Goal: Task Accomplishment & Management: Complete application form

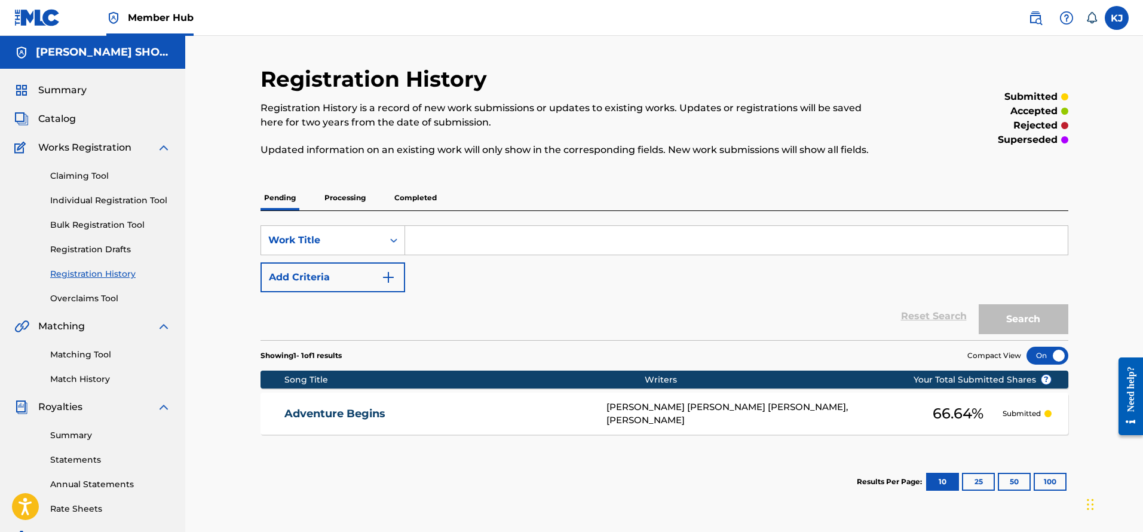
click at [463, 240] on input "Search Form" at bounding box center [736, 240] width 663 height 29
click at [72, 174] on link "Claiming Tool" at bounding box center [110, 176] width 121 height 13
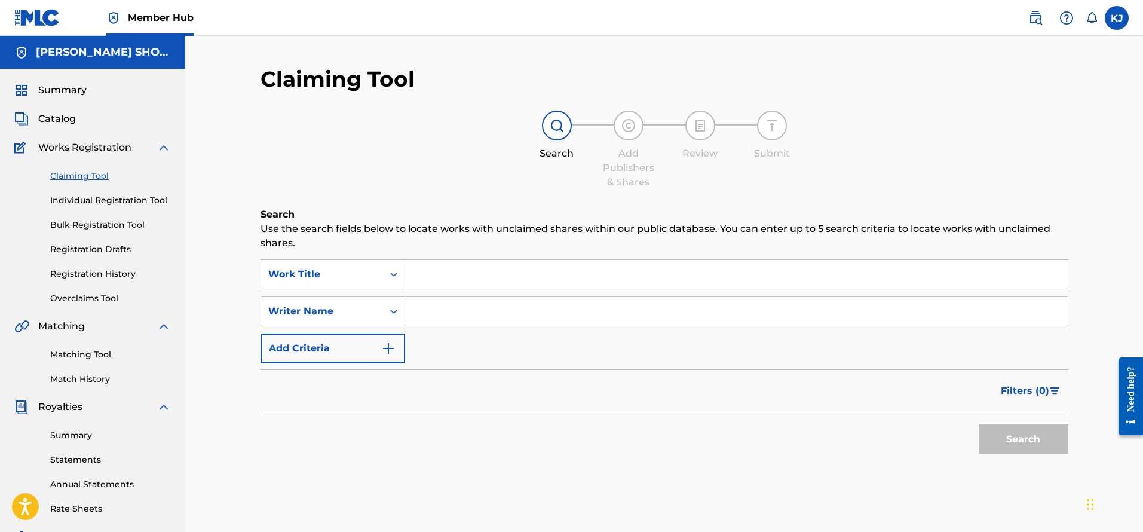
click at [447, 272] on input "Search Form" at bounding box center [736, 274] width 663 height 29
paste input "AEORIAN LOVE SONG"
type input "AEORIAN LOVE SONG"
click at [387, 314] on div "Search Form" at bounding box center [394, 312] width 22 height 22
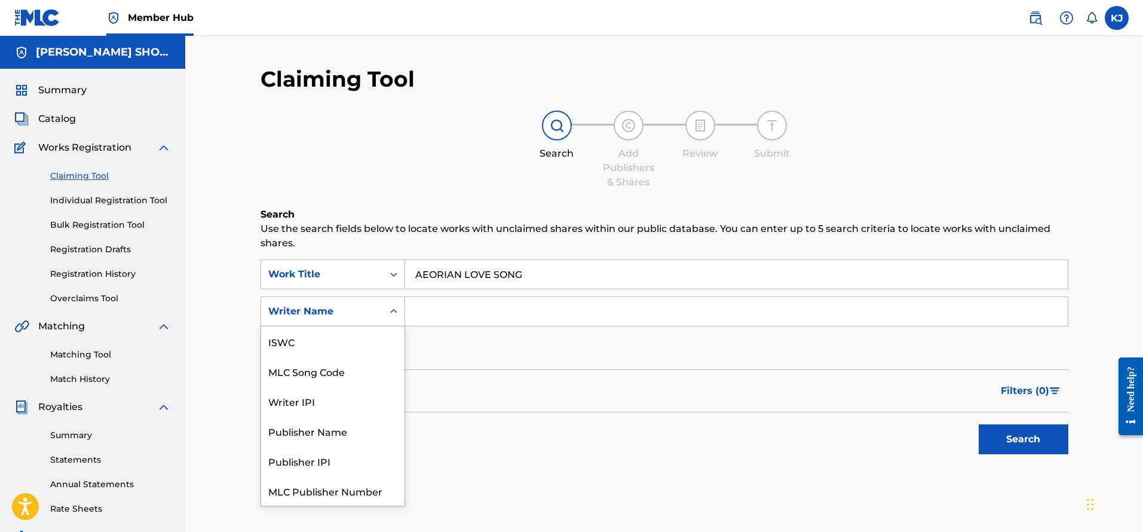
scroll to position [30, 0]
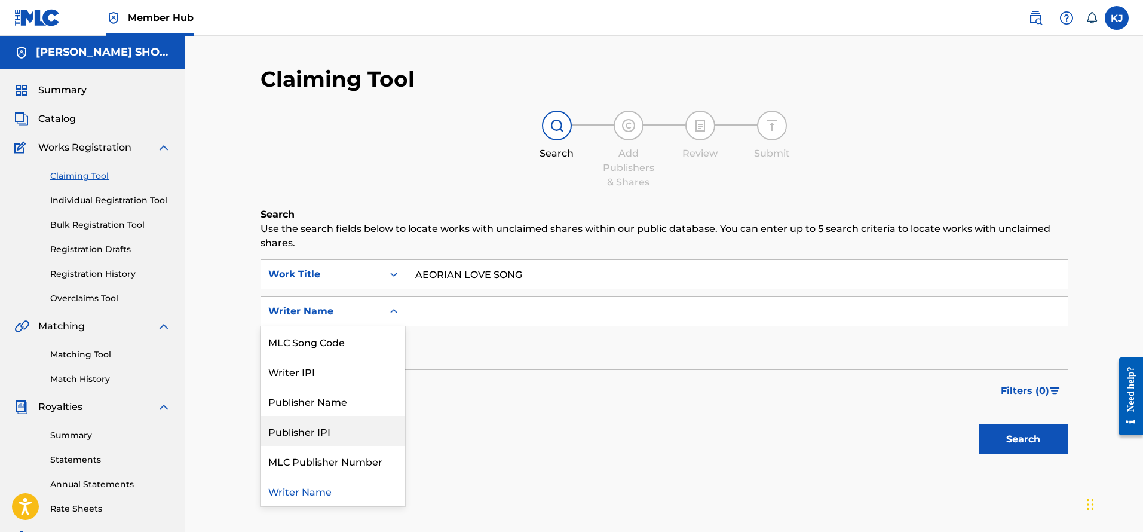
click at [341, 431] on div "Publisher IPI" at bounding box center [332, 431] width 143 height 30
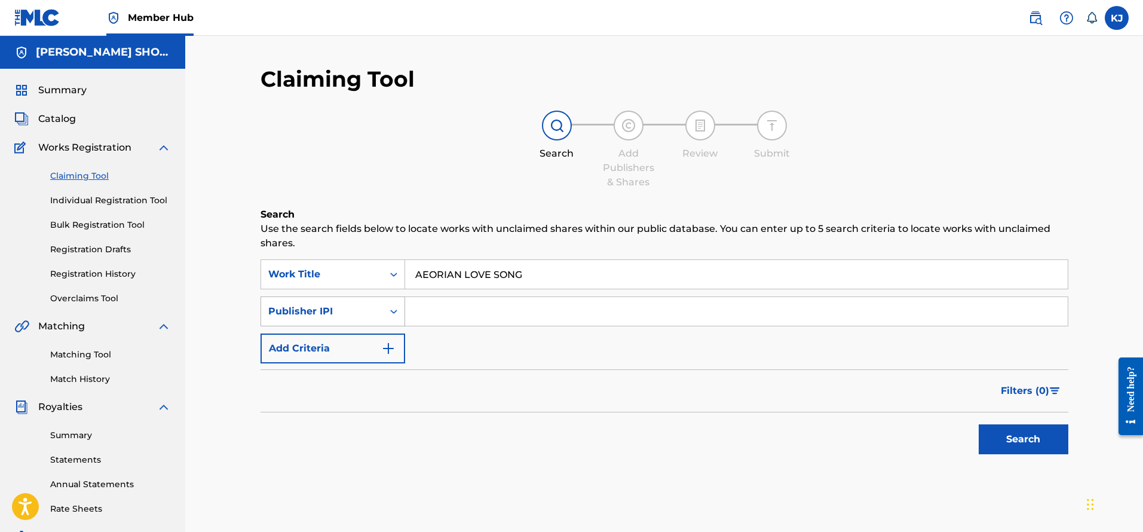
click at [348, 308] on div "Publisher IPI" at bounding box center [322, 311] width 108 height 14
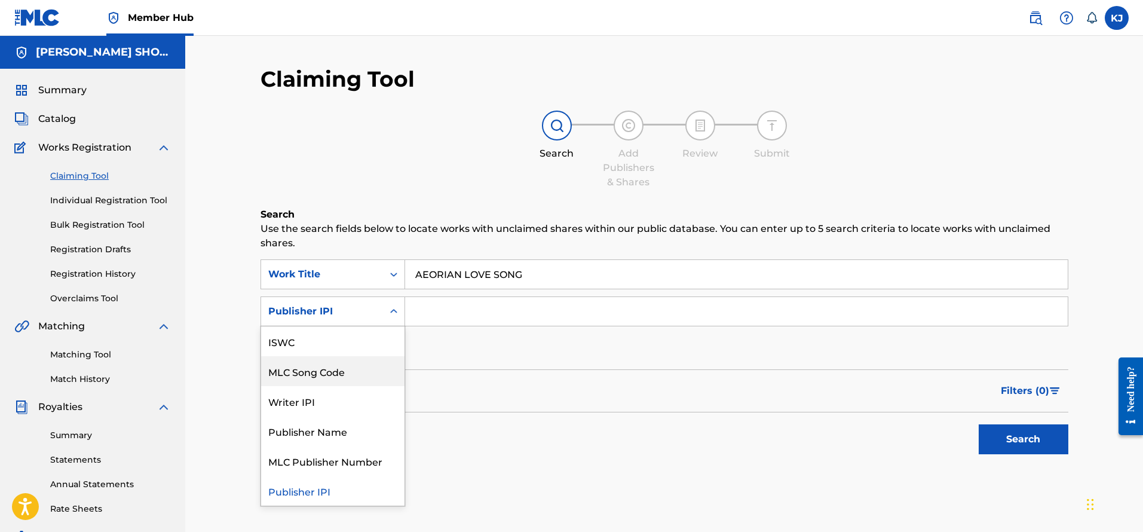
scroll to position [0, 0]
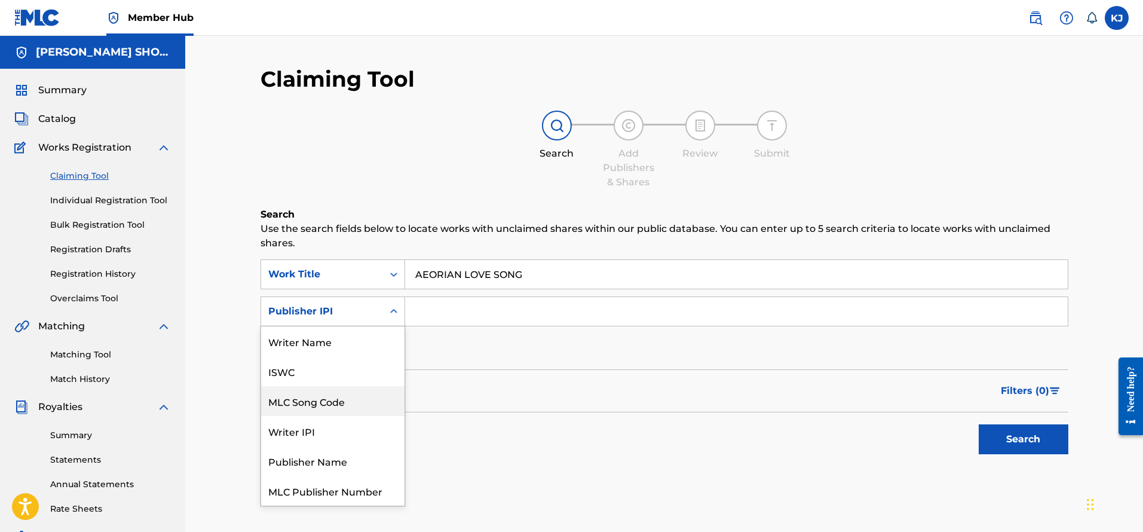
click at [304, 384] on div "ISWC" at bounding box center [332, 371] width 143 height 30
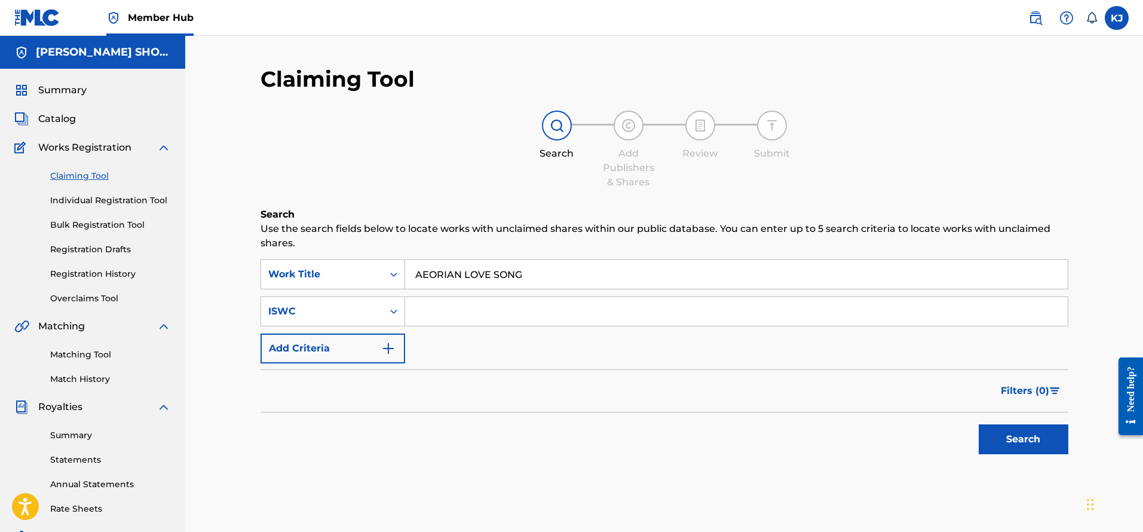
click at [439, 309] on input "Search Form" at bounding box center [736, 311] width 663 height 29
paste input "T-324.340.101-2"
type input "T-324.340.101-2"
click at [1047, 440] on button "Search" at bounding box center [1024, 439] width 90 height 30
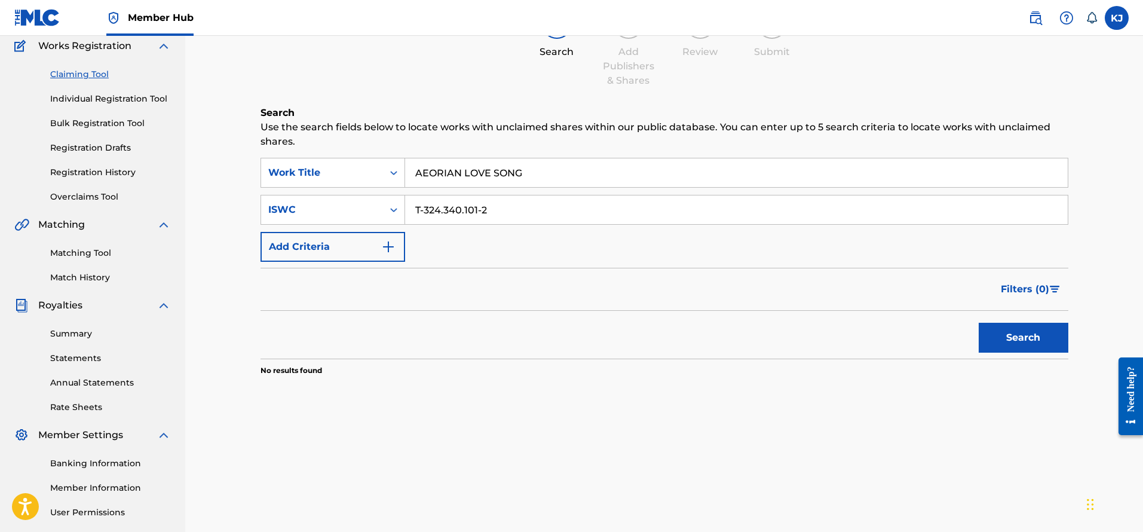
scroll to position [30, 0]
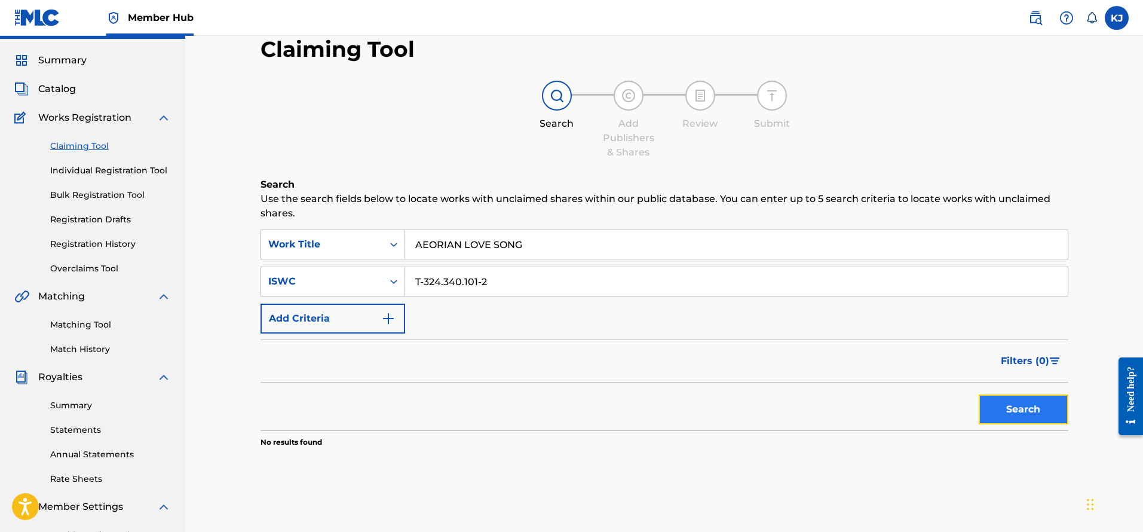
click at [1044, 406] on button "Search" at bounding box center [1024, 409] width 90 height 30
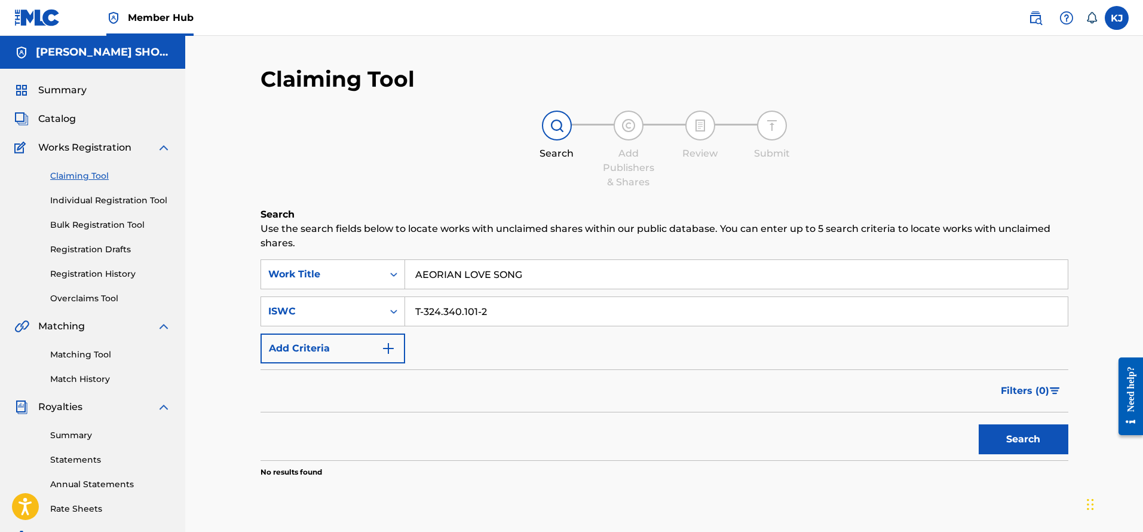
click at [628, 144] on div "Add Publishers & Shares" at bounding box center [629, 150] width 60 height 79
click at [110, 199] on link "Individual Registration Tool" at bounding box center [110, 200] width 121 height 13
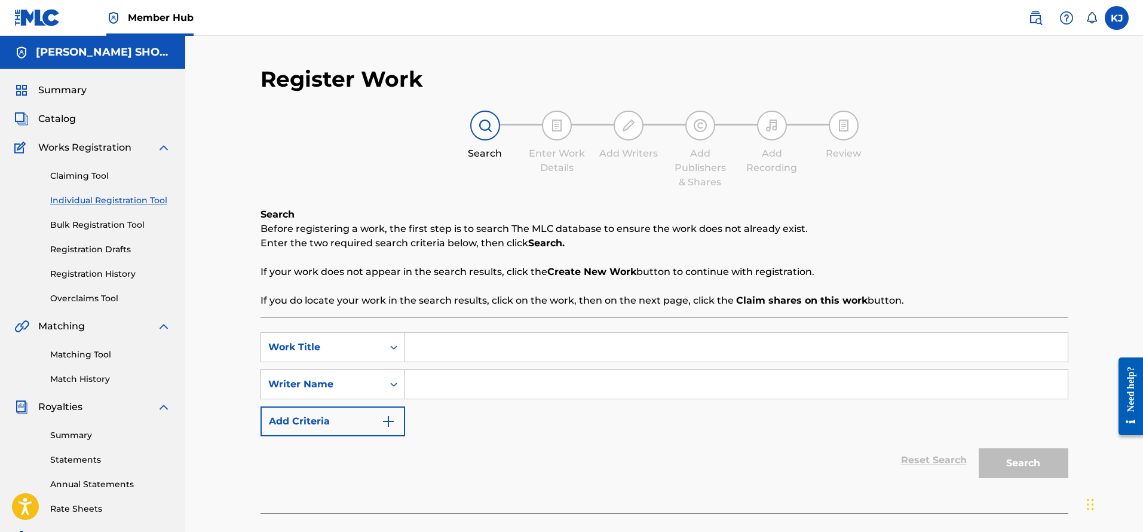
click at [442, 384] on input "Search Form" at bounding box center [736, 384] width 663 height 29
paste input "T-324.340.101-2"
type input "T-324.340.101-2"
click at [464, 343] on input "Search Form" at bounding box center [736, 347] width 663 height 29
paste input "AEORIAN LOVE SONG"
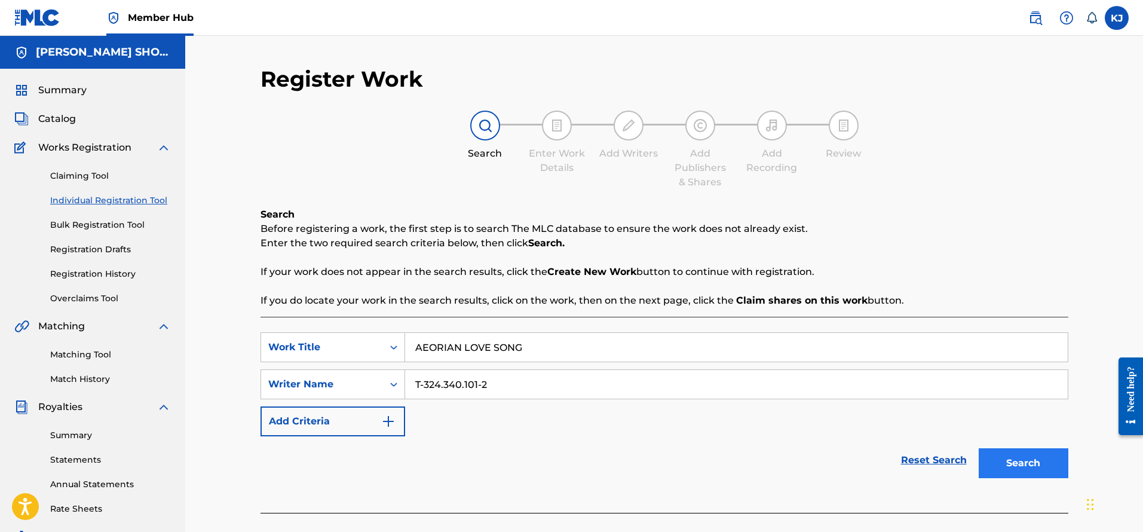
type input "AEORIAN LOVE SONG"
click at [1057, 466] on button "Search" at bounding box center [1024, 463] width 90 height 30
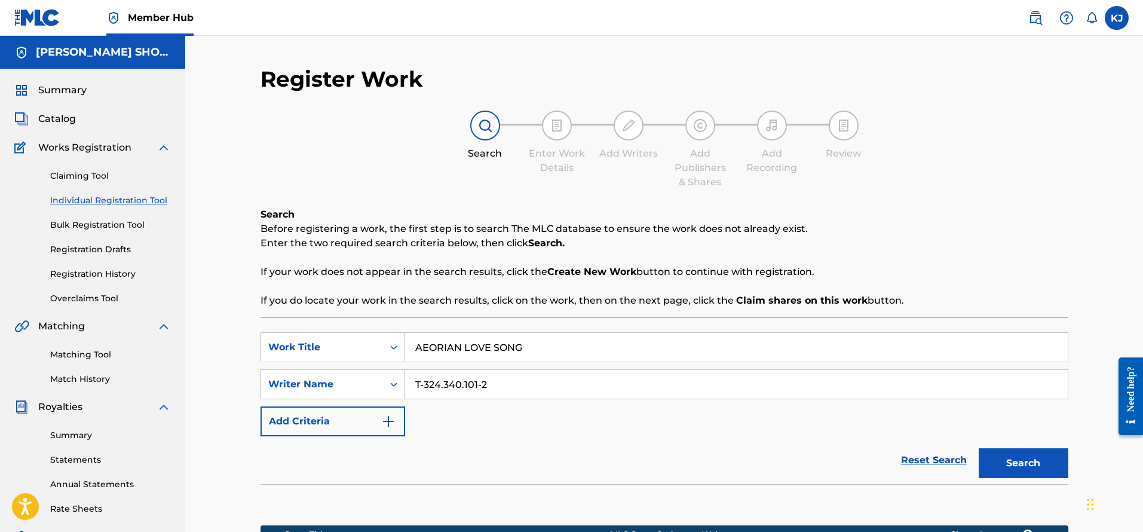
scroll to position [179, 0]
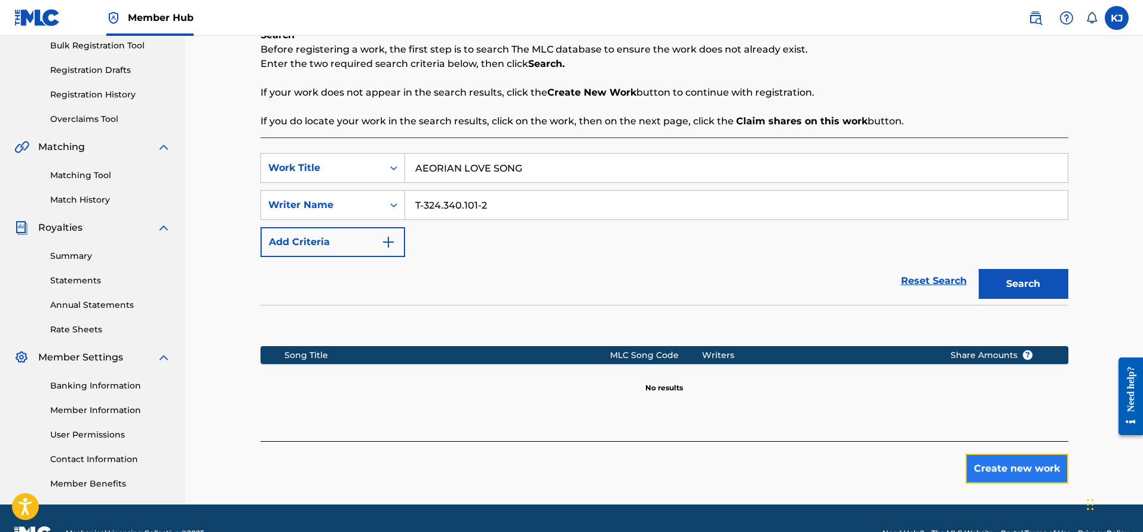
click at [1029, 473] on button "Create new work" at bounding box center [1017, 468] width 103 height 30
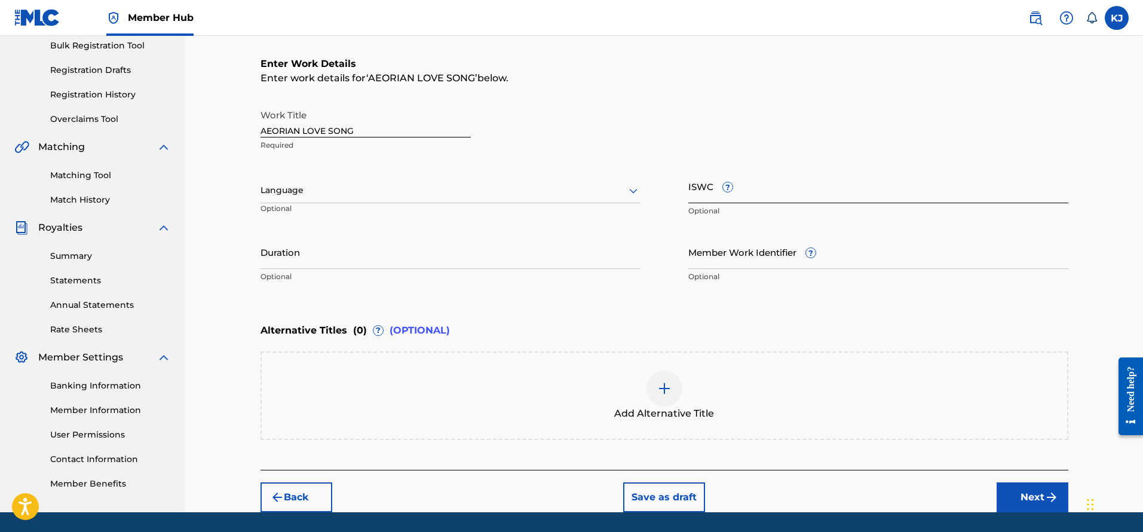
click at [760, 193] on input "ISWC ?" at bounding box center [878, 186] width 380 height 34
paste input "T-324.340.101-2"
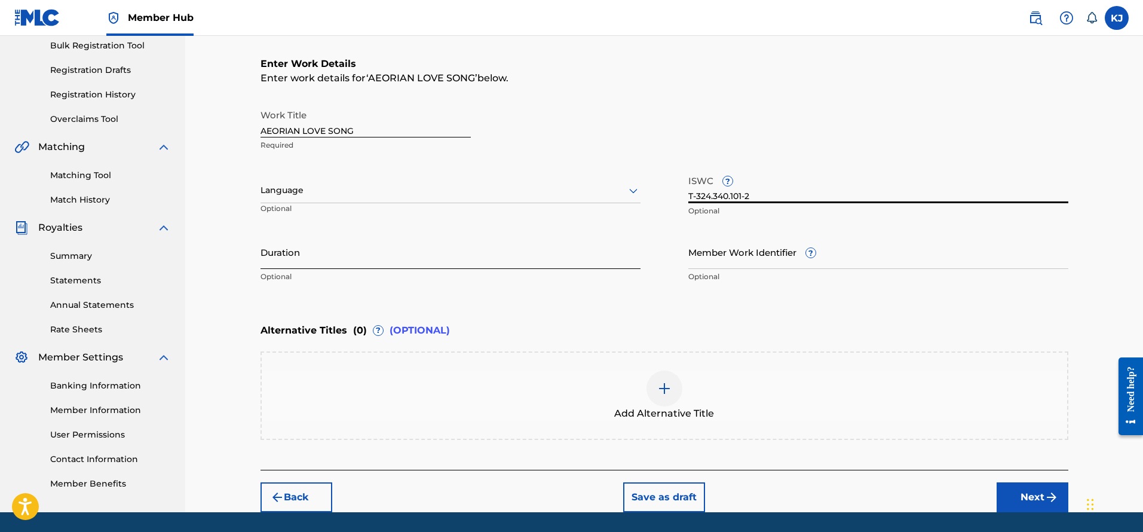
scroll to position [217, 0]
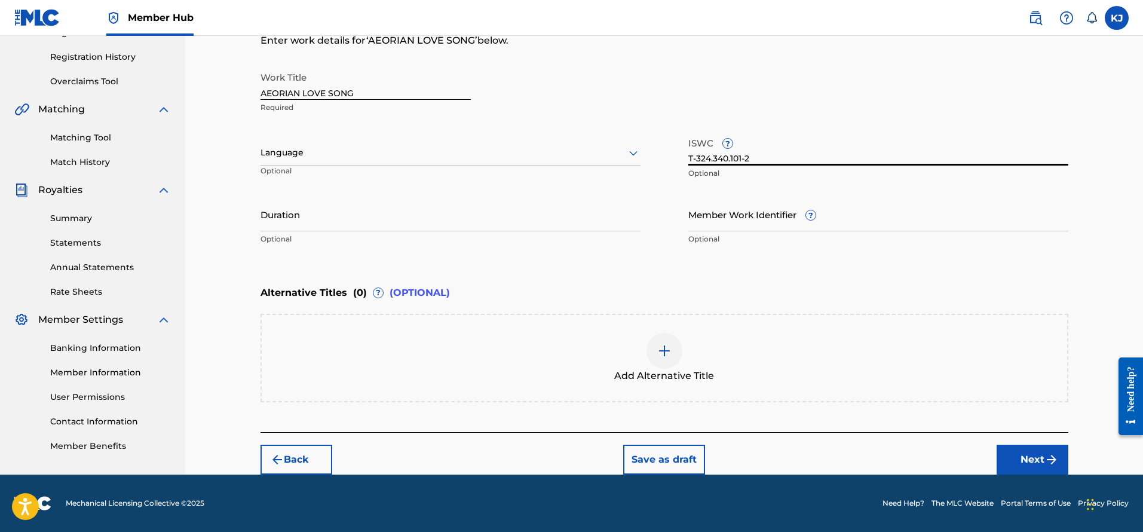
type input "T-324.340.101-2"
click at [667, 350] on img at bounding box center [664, 351] width 14 height 14
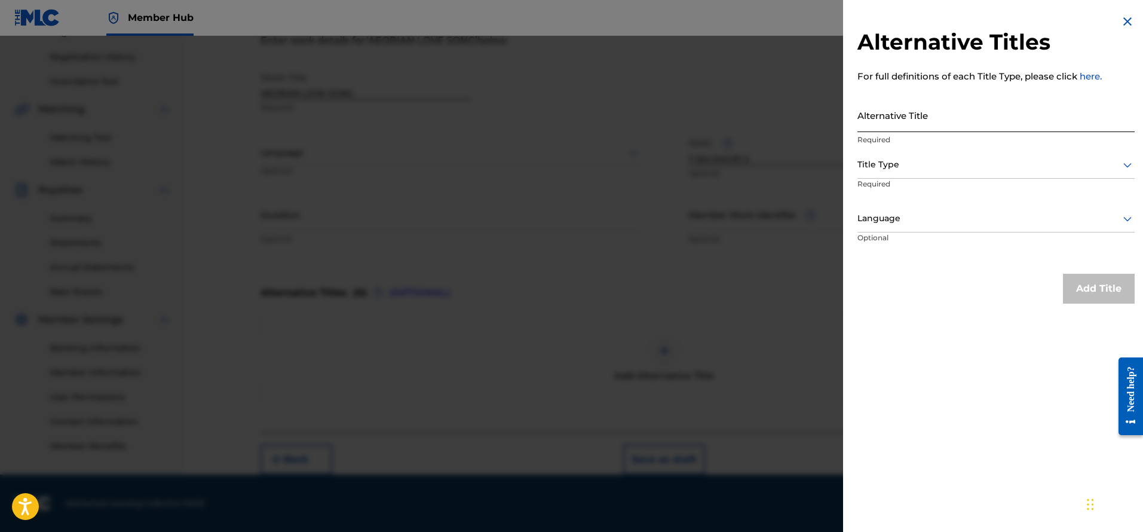
click at [915, 114] on input "Alternative Title" at bounding box center [995, 115] width 277 height 34
click at [883, 122] on input "Alternative Title" at bounding box center [995, 115] width 277 height 34
paste input "PEACEFUL 2"
type input "PEACEFUL 2"
click at [982, 298] on div "Add Title" at bounding box center [995, 289] width 277 height 30
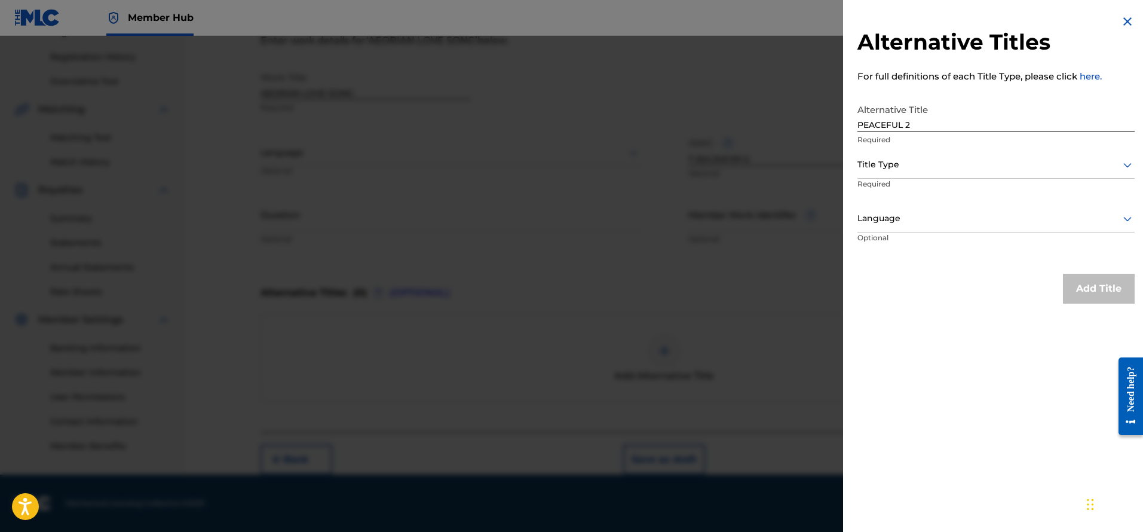
click at [903, 168] on div at bounding box center [995, 164] width 277 height 15
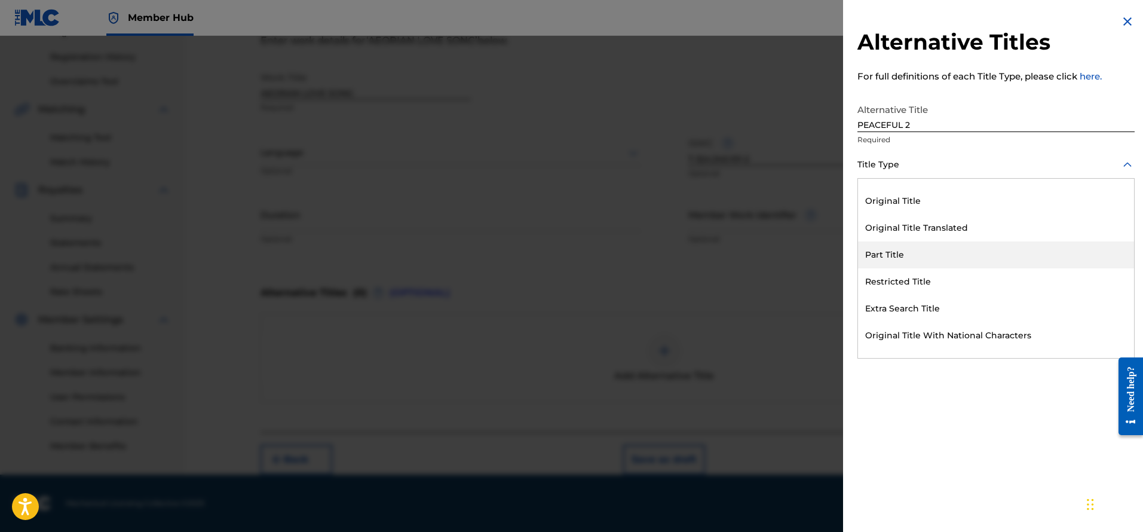
scroll to position [108, 0]
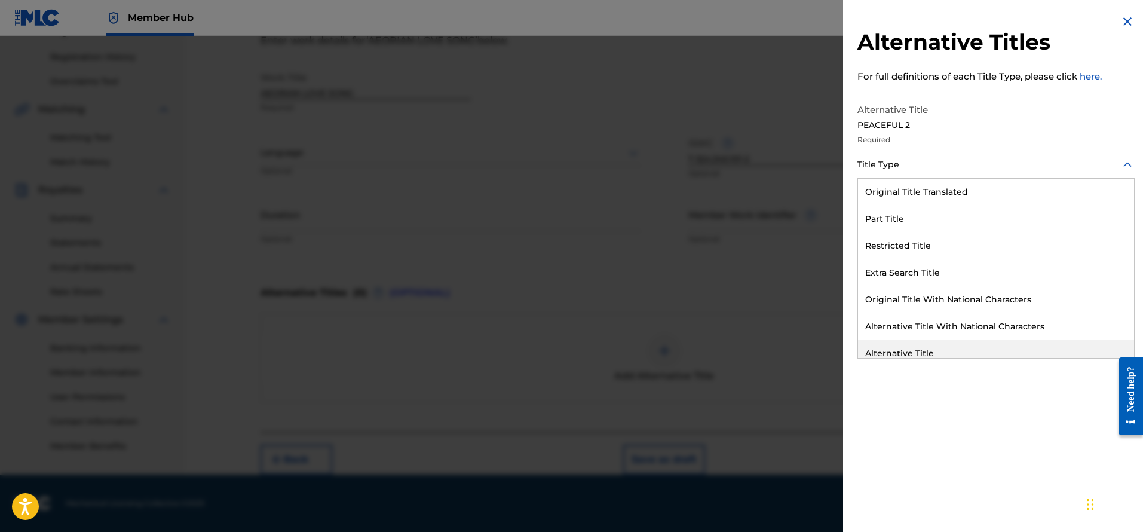
click at [904, 348] on div "Alternative Title" at bounding box center [996, 353] width 276 height 27
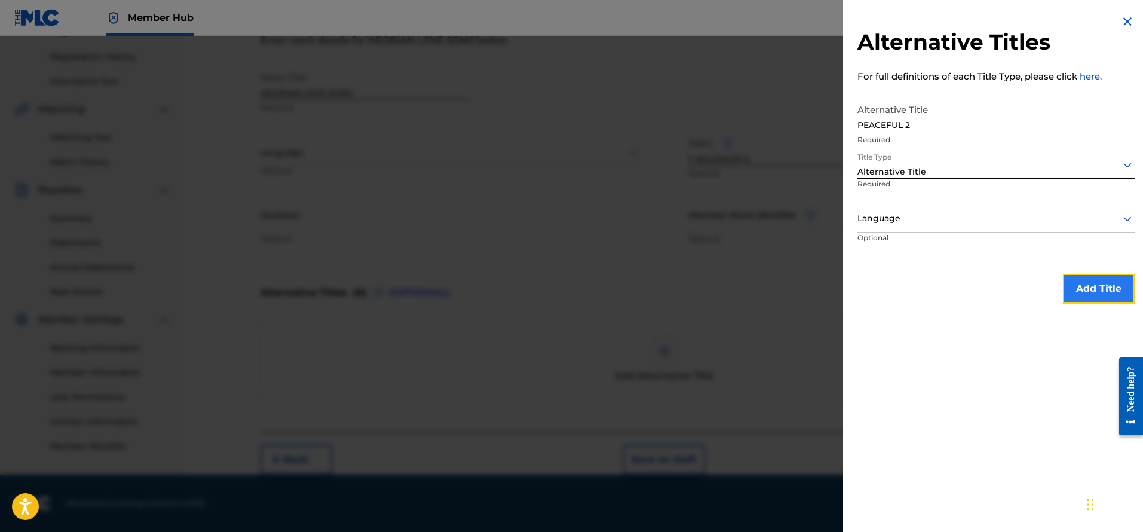
click at [1082, 298] on button "Add Title" at bounding box center [1099, 289] width 72 height 30
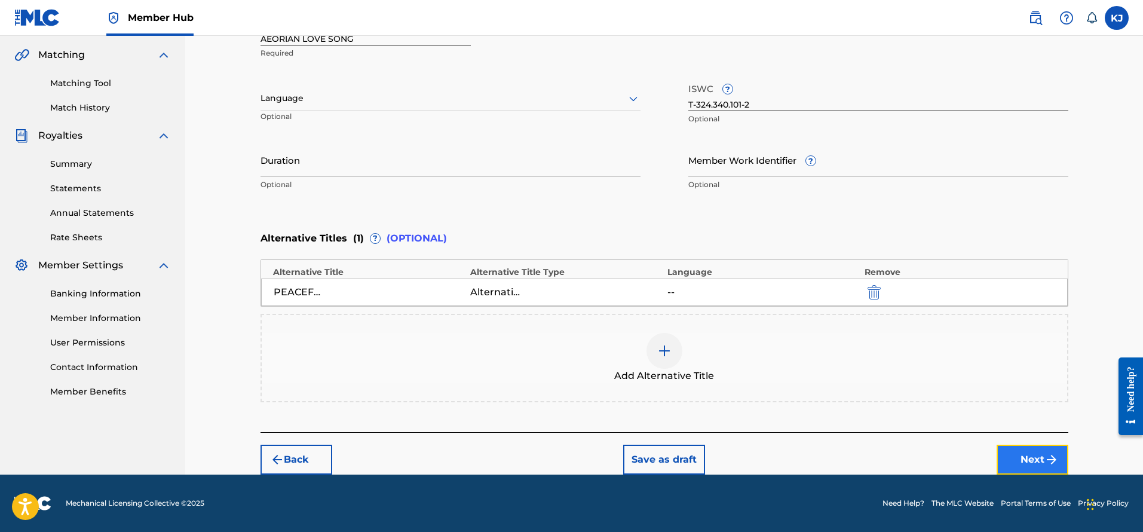
click at [1037, 458] on button "Next" at bounding box center [1033, 460] width 72 height 30
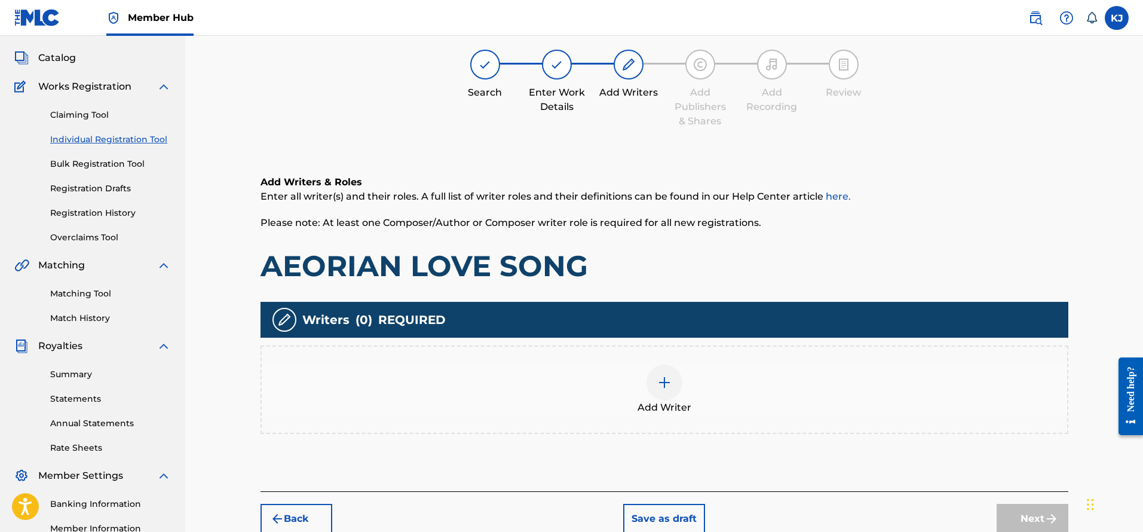
scroll to position [54, 0]
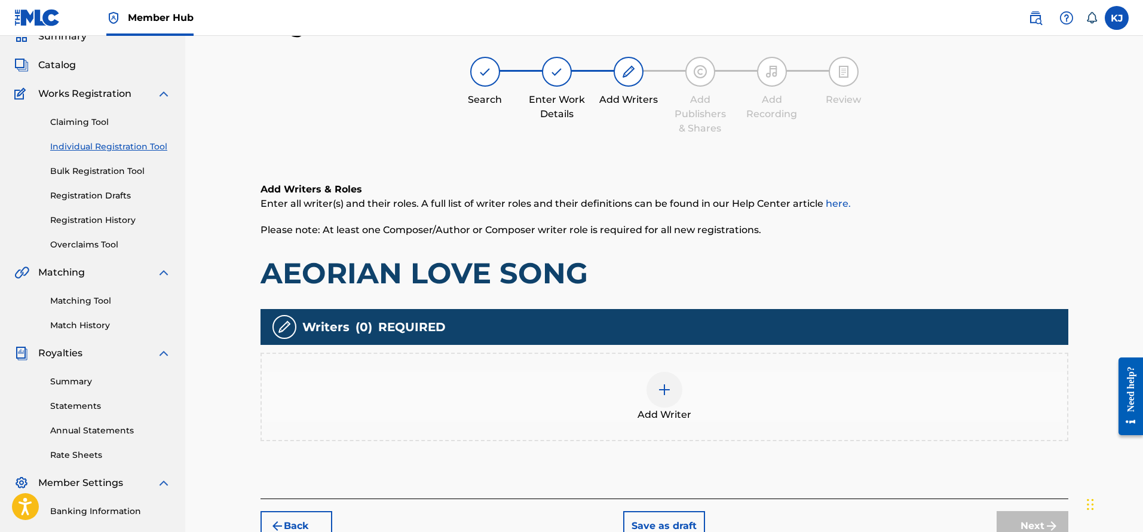
click at [676, 391] on div at bounding box center [664, 390] width 36 height 36
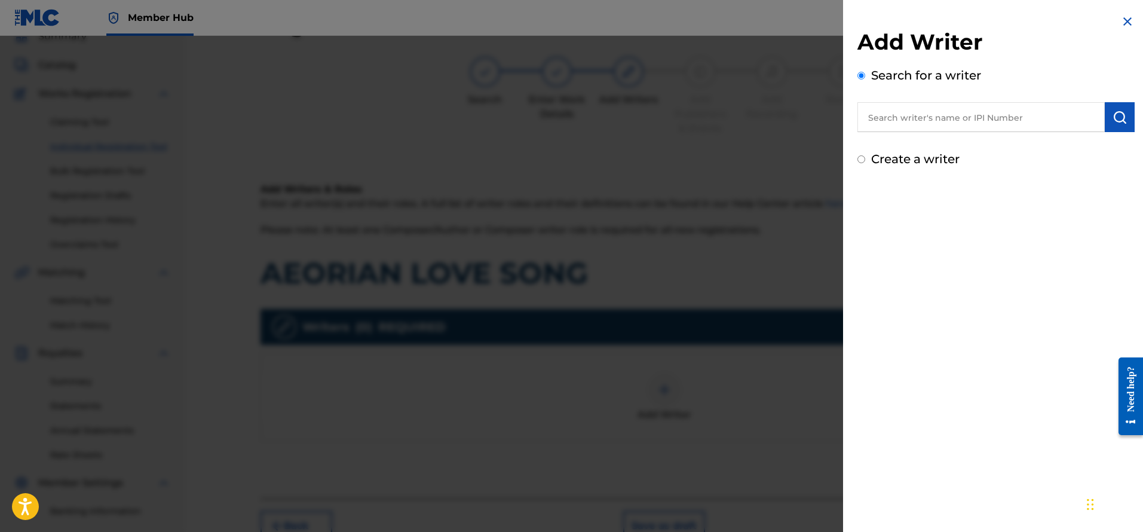
click at [901, 124] on input "text" at bounding box center [980, 117] width 247 height 30
paste input "00781532041"
type input "00781532041"
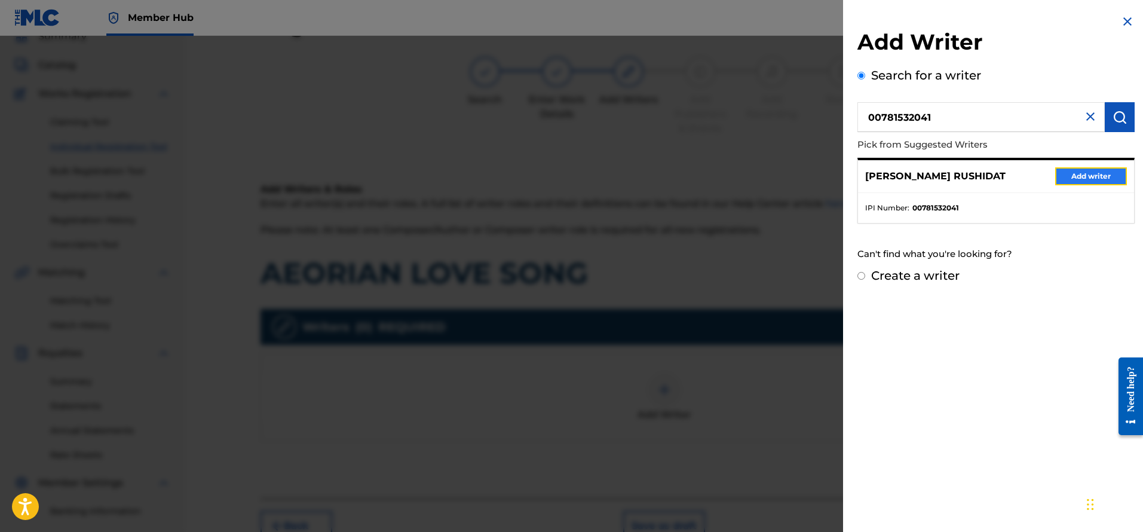
click at [1075, 180] on button "Add writer" at bounding box center [1091, 176] width 72 height 18
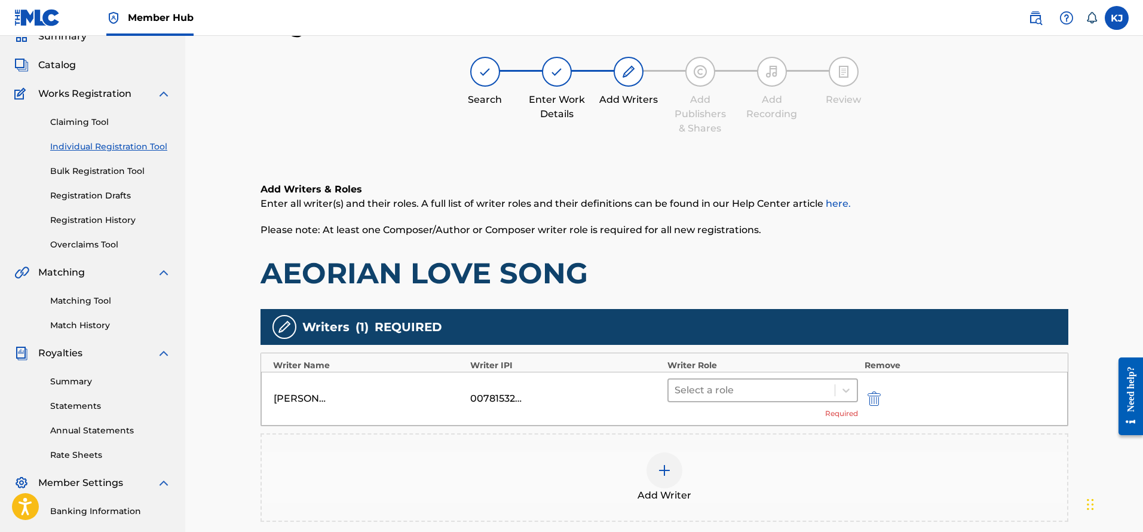
click at [748, 394] on div at bounding box center [752, 390] width 155 height 17
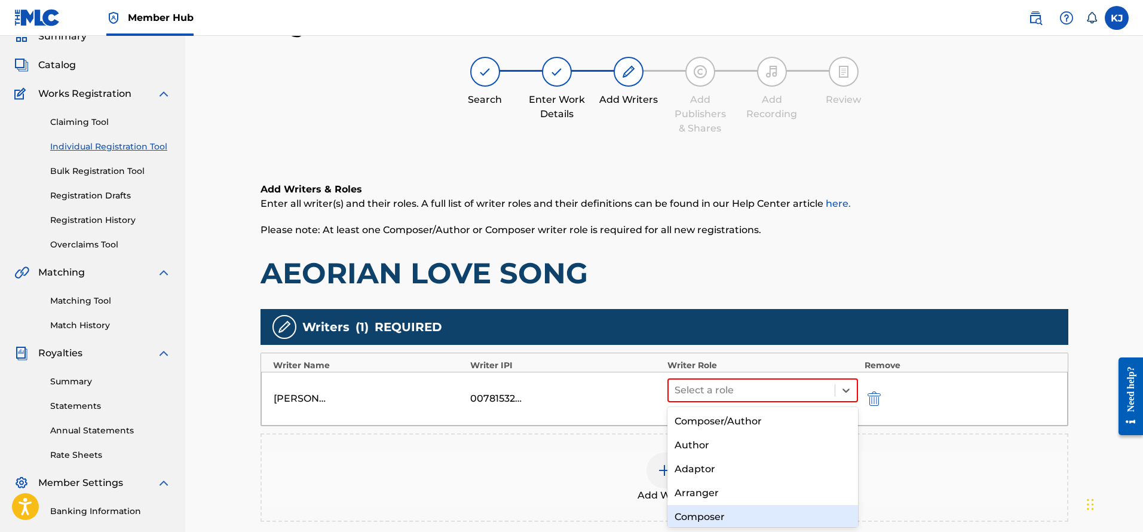
click at [747, 516] on div "Composer" at bounding box center [762, 517] width 191 height 24
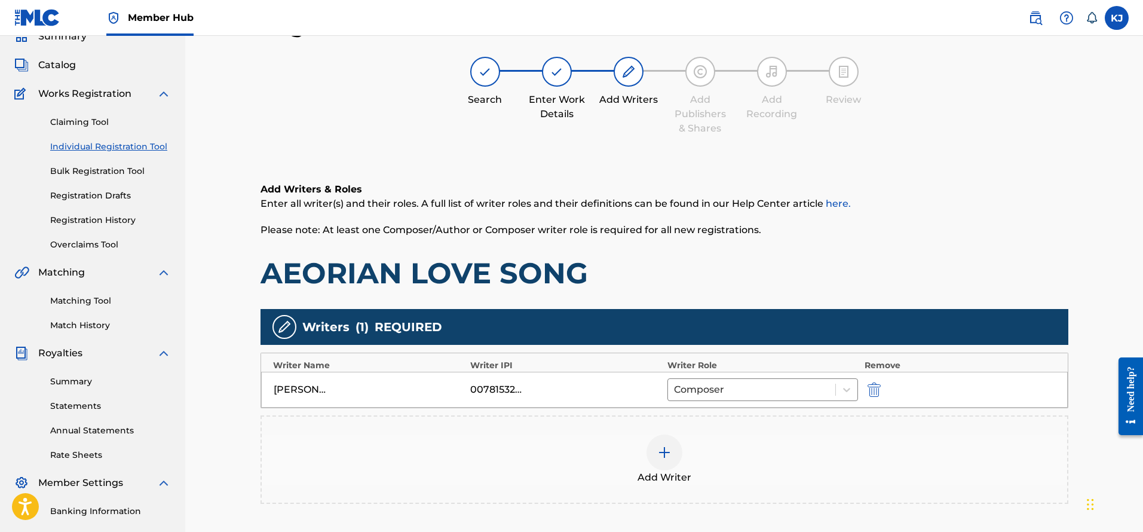
scroll to position [209, 0]
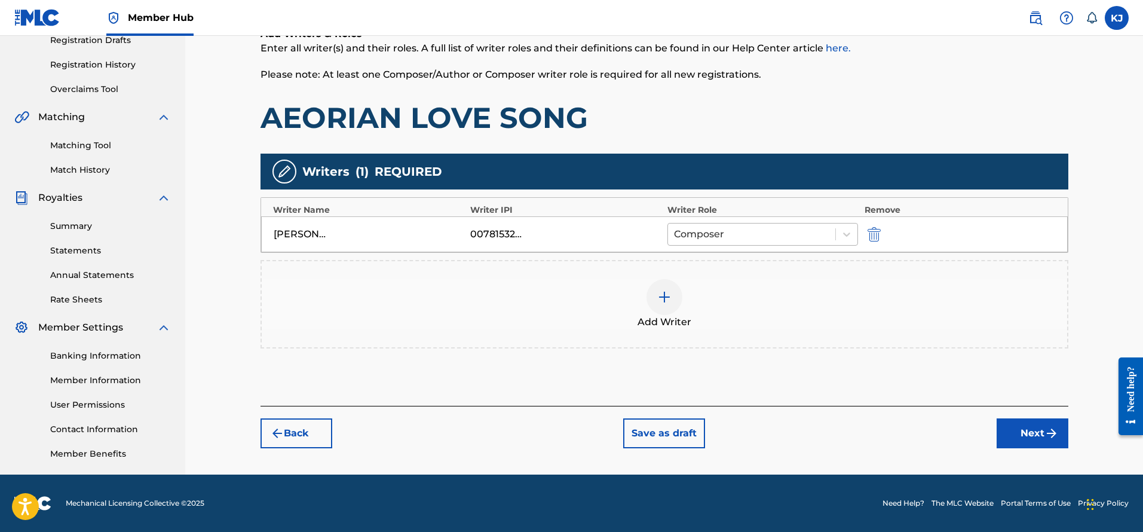
click at [775, 232] on div at bounding box center [752, 234] width 156 height 17
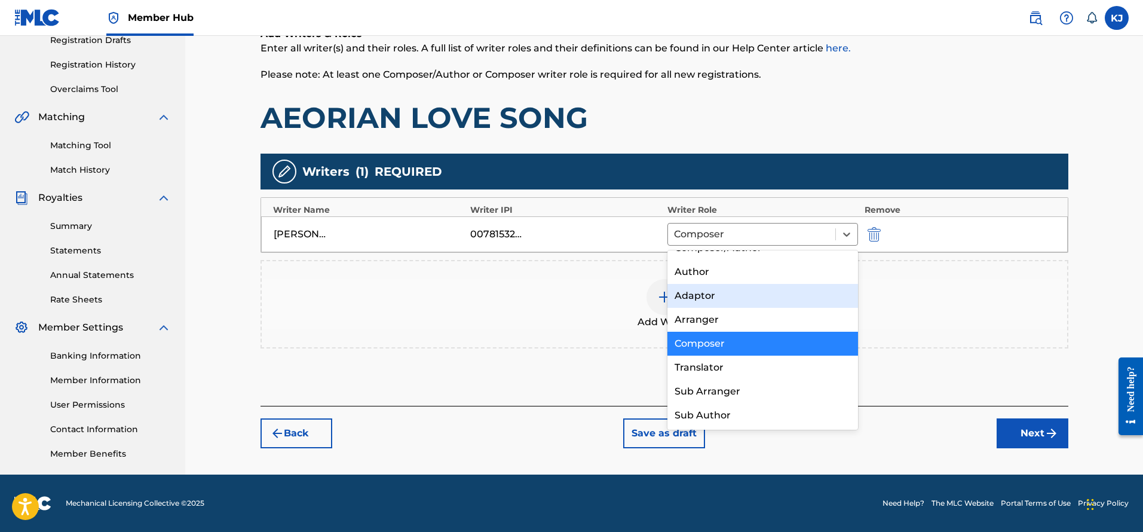
scroll to position [0, 0]
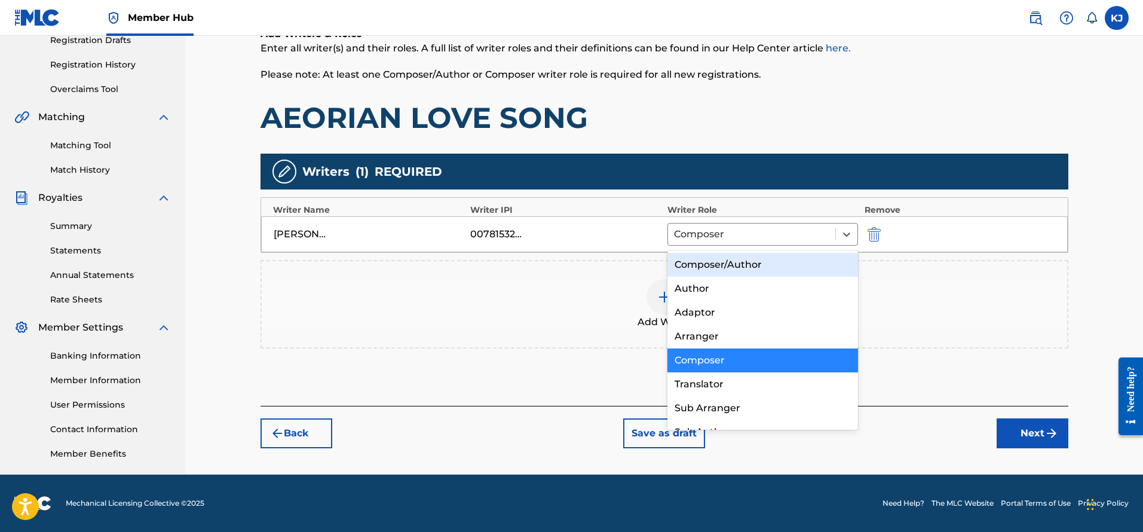
click at [718, 265] on div "Composer/Author" at bounding box center [762, 265] width 191 height 24
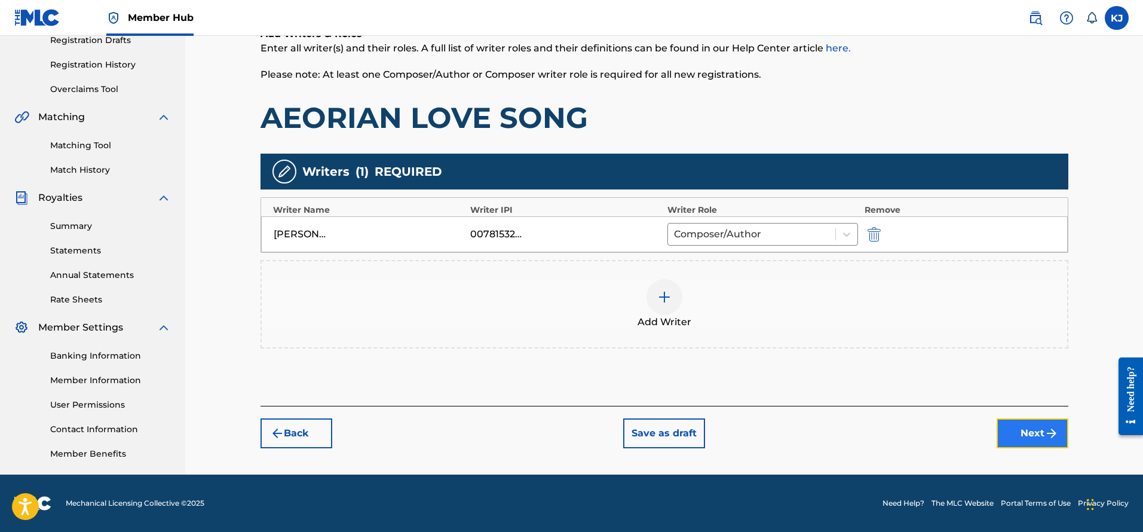
click at [1018, 441] on button "Next" at bounding box center [1033, 433] width 72 height 30
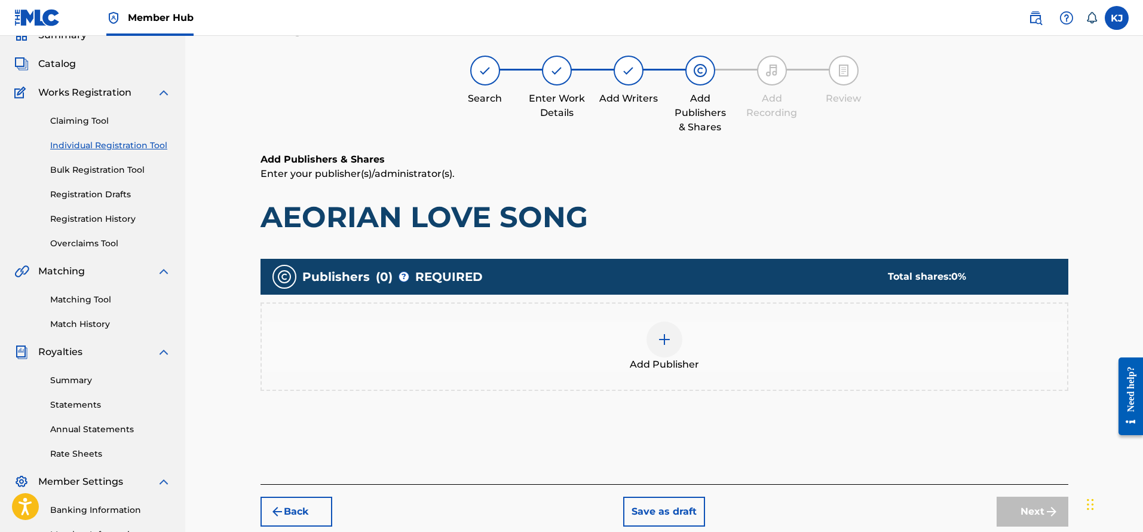
scroll to position [54, 0]
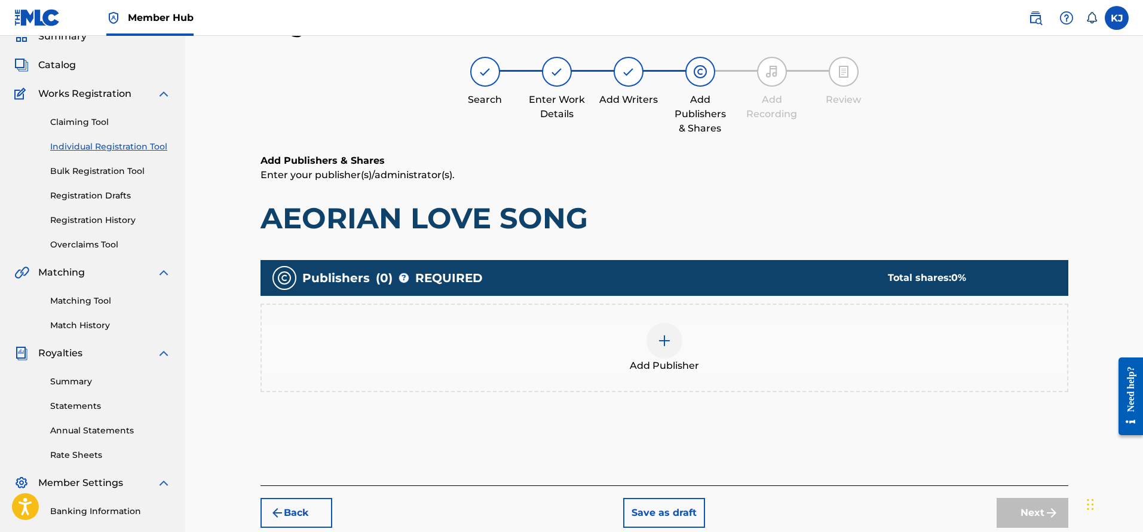
click at [630, 320] on div "Add Publisher" at bounding box center [664, 348] width 808 height 88
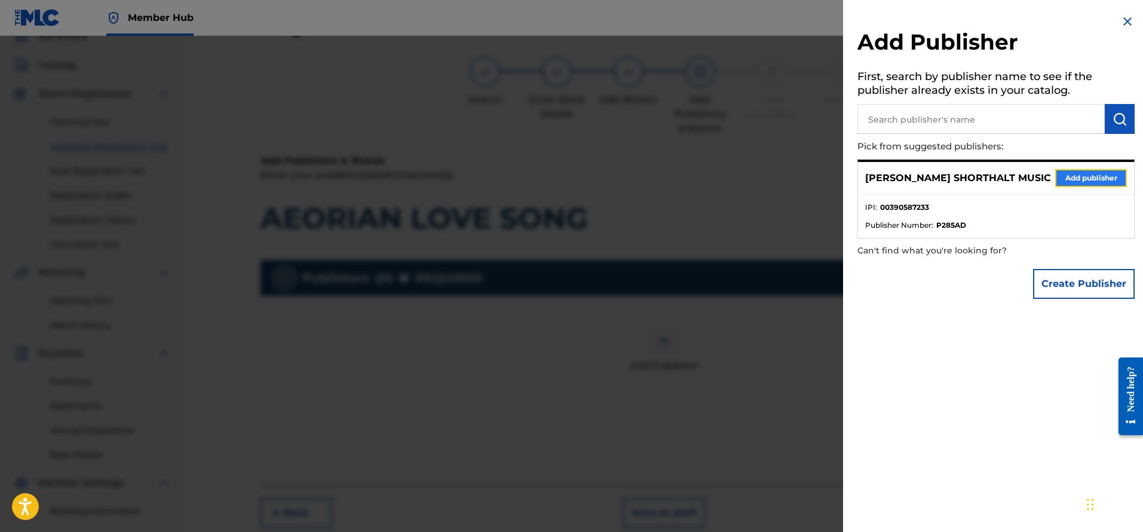
click at [1080, 174] on button "Add publisher" at bounding box center [1091, 178] width 72 height 18
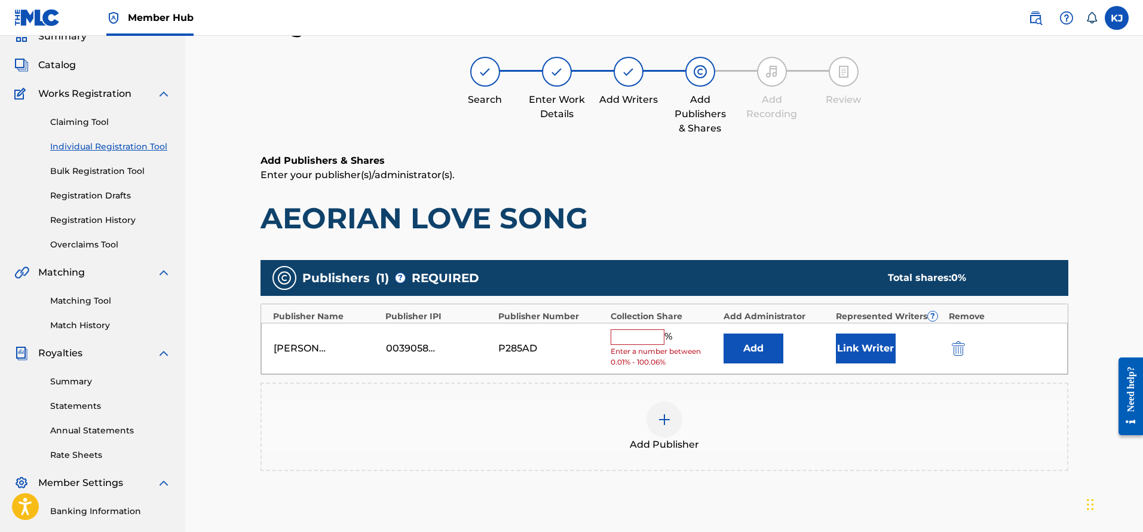
click at [639, 329] on input "text" at bounding box center [638, 337] width 54 height 16
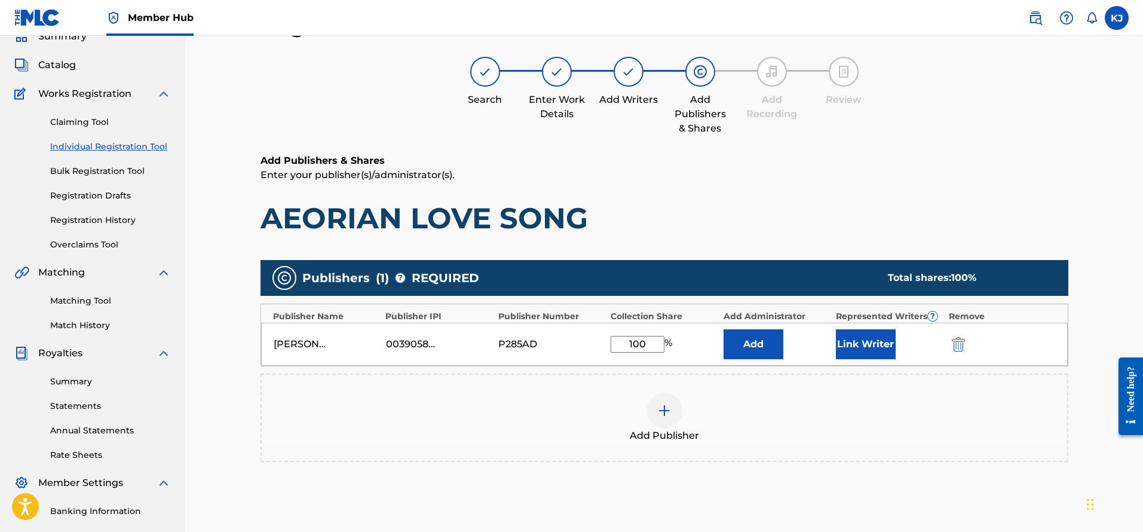
type input "100"
click at [867, 445] on div "Add Publisher" at bounding box center [664, 417] width 808 height 88
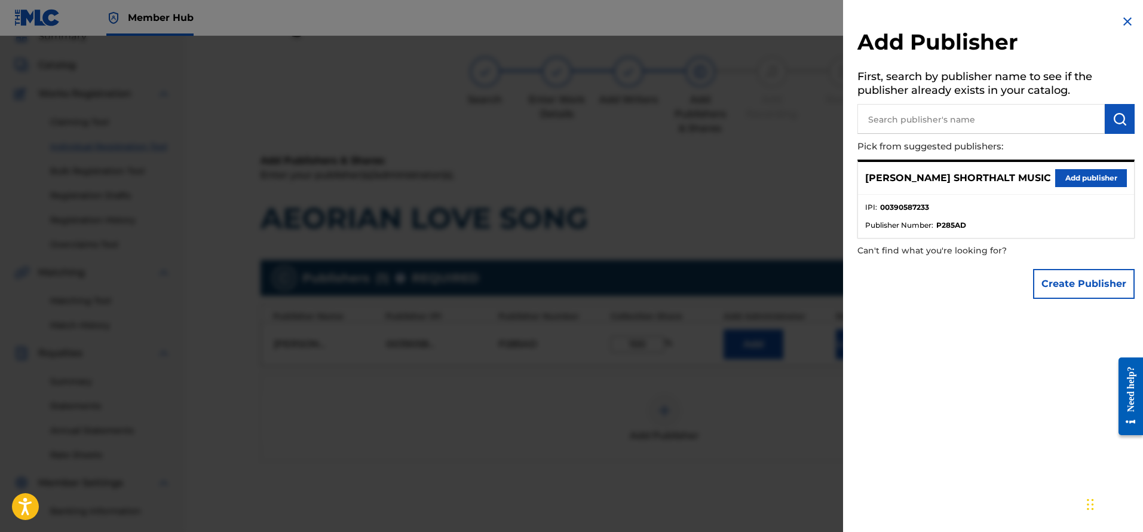
click at [819, 425] on div at bounding box center [571, 302] width 1143 height 532
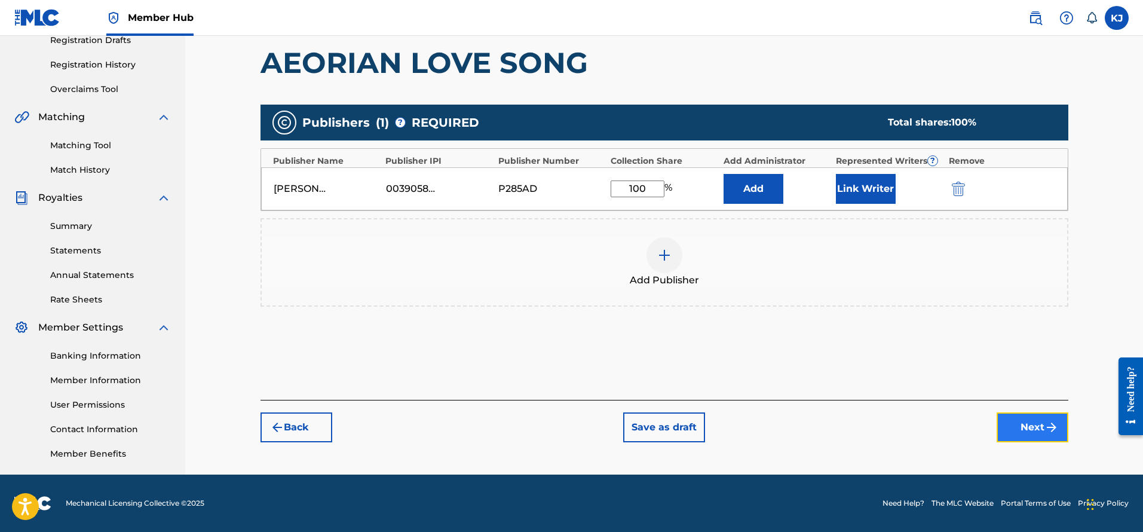
click at [1038, 421] on button "Next" at bounding box center [1033, 427] width 72 height 30
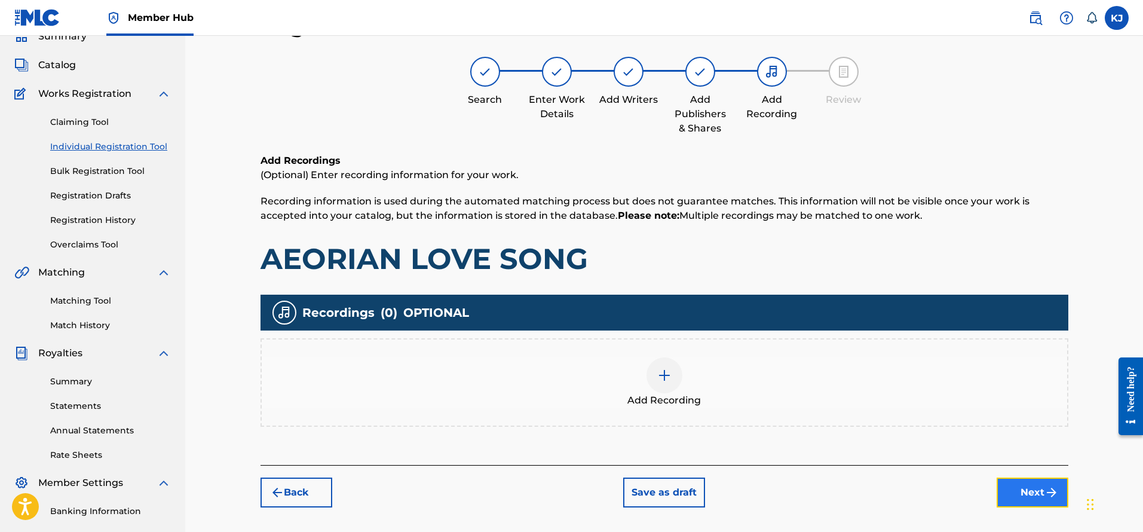
click at [1049, 489] on img "submit" at bounding box center [1051, 492] width 14 height 14
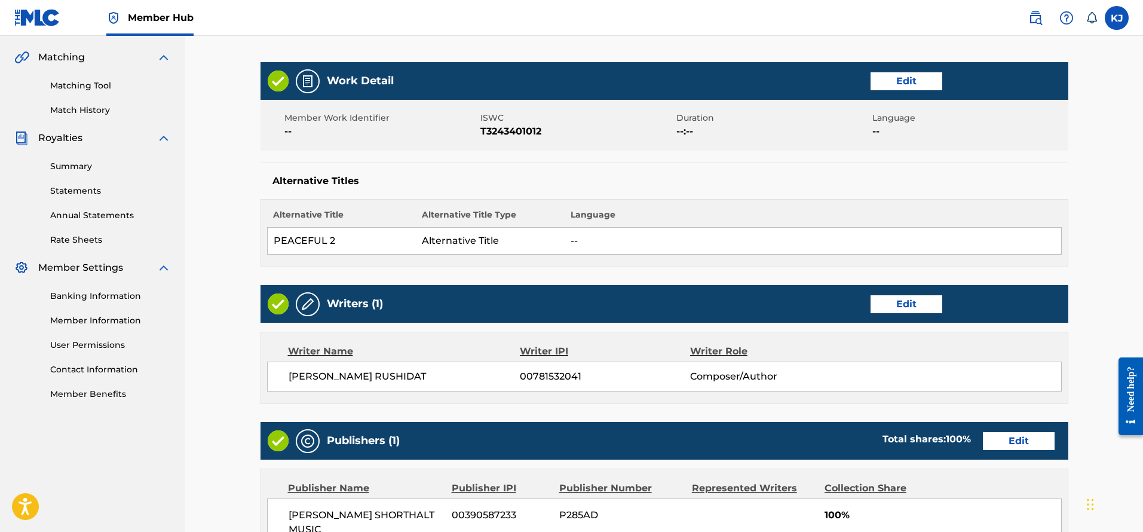
scroll to position [493, 0]
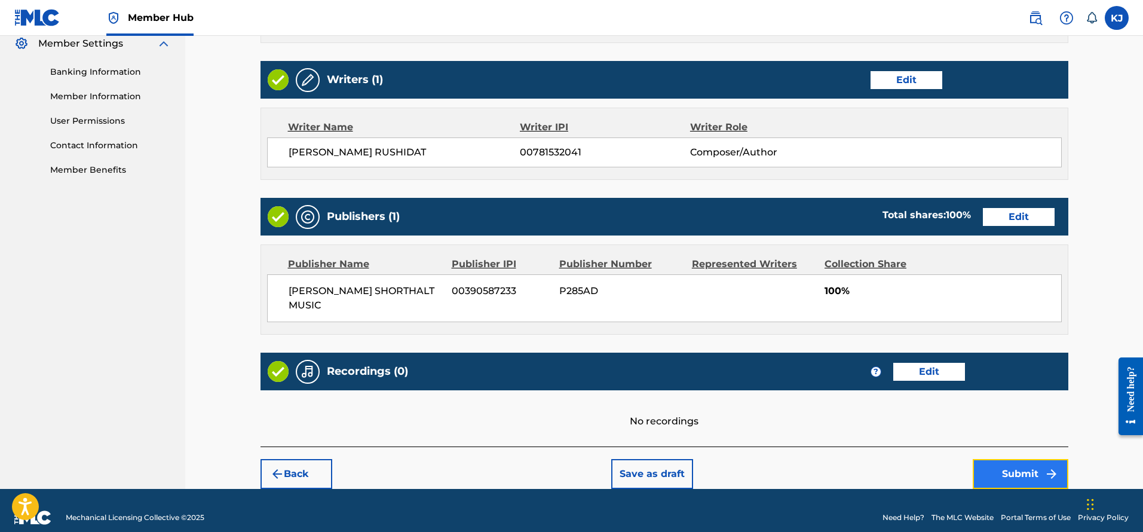
click at [980, 460] on button "Submit" at bounding box center [1021, 474] width 96 height 30
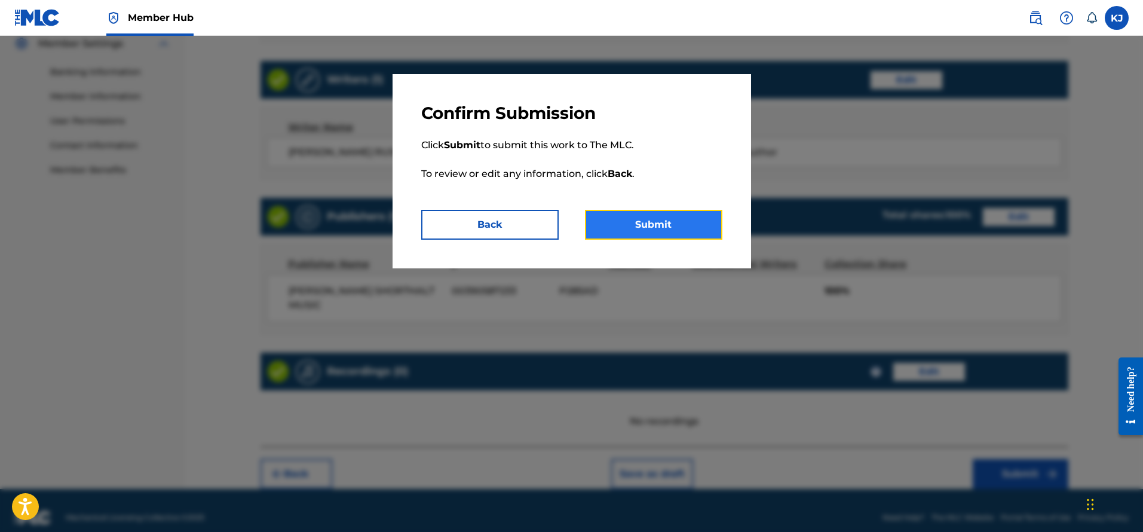
click at [643, 220] on button "Submit" at bounding box center [653, 225] width 137 height 30
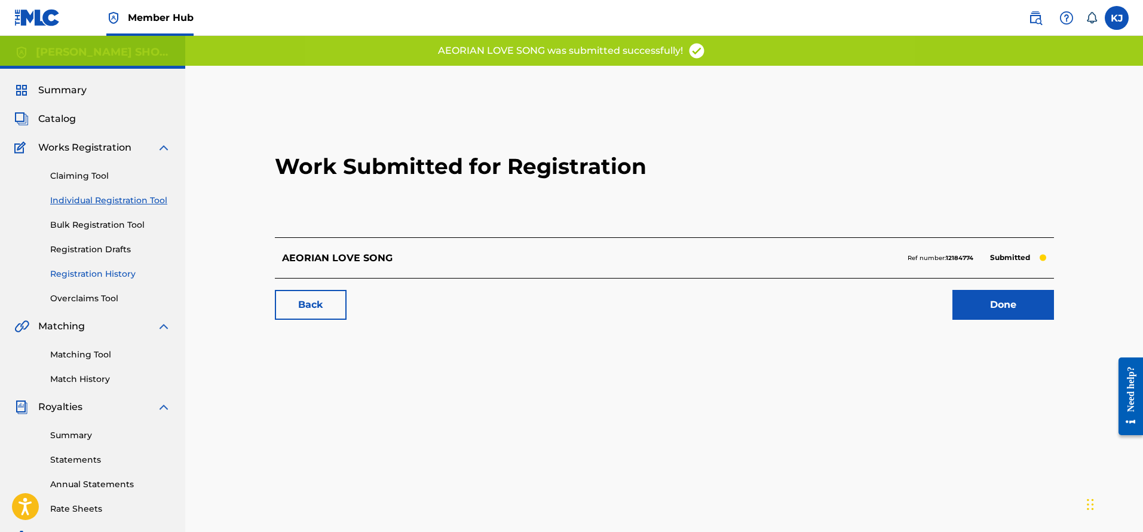
click at [102, 269] on link "Registration History" at bounding box center [110, 274] width 121 height 13
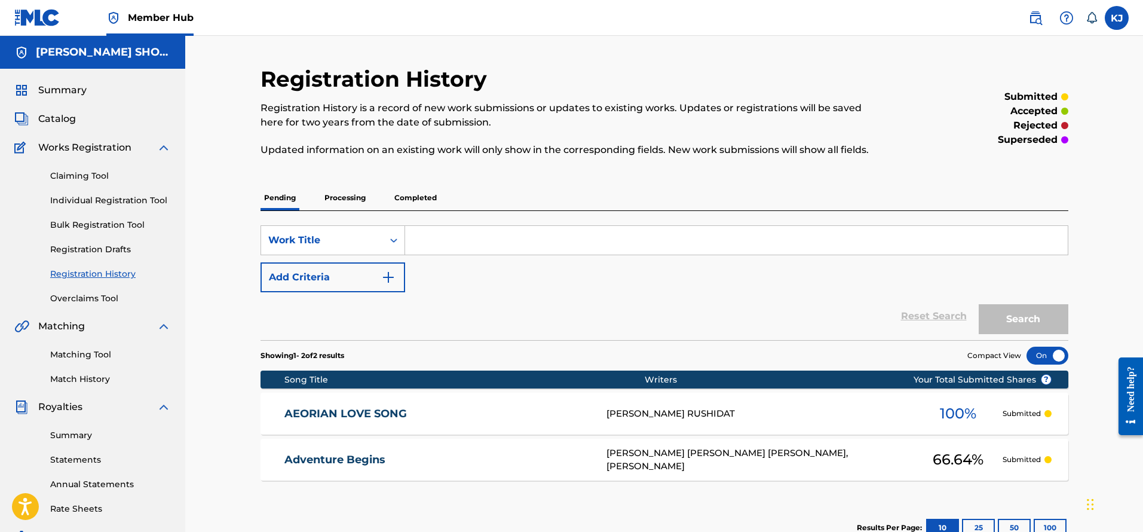
scroll to position [143, 0]
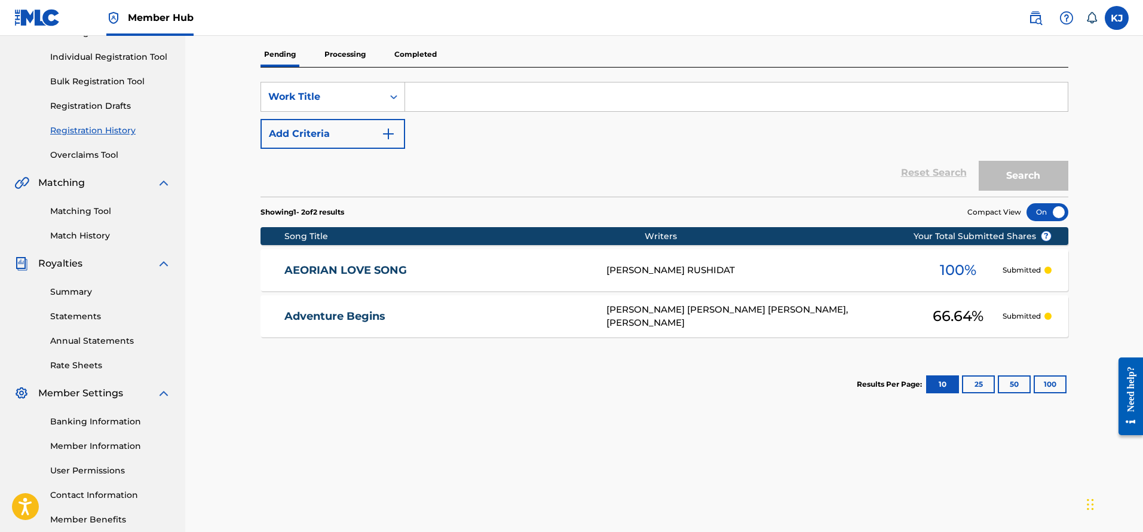
click at [342, 318] on link "Adventure Begins" at bounding box center [437, 316] width 306 height 14
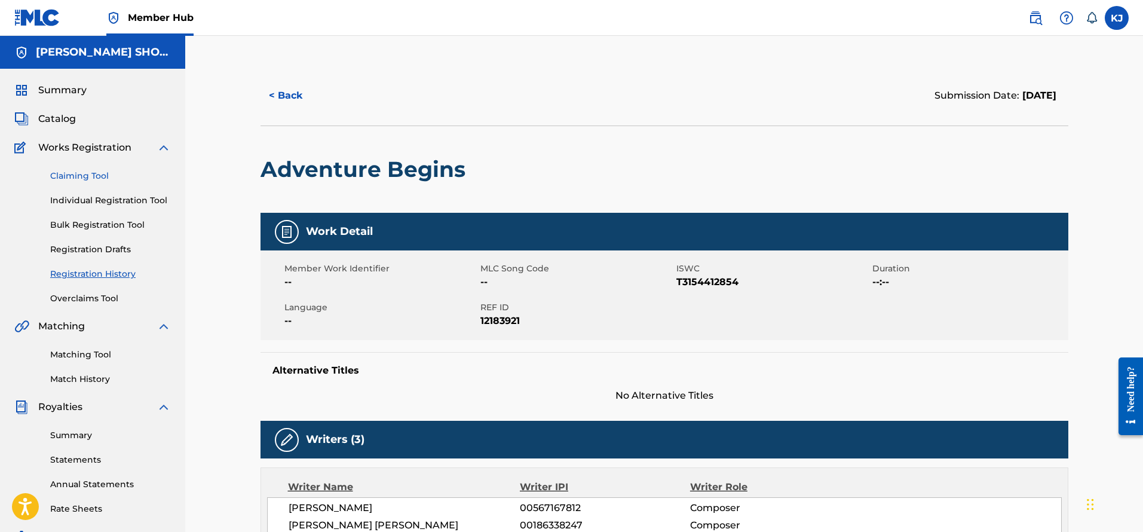
click at [85, 180] on link "Claiming Tool" at bounding box center [110, 176] width 121 height 13
